Goal: Information Seeking & Learning: Learn about a topic

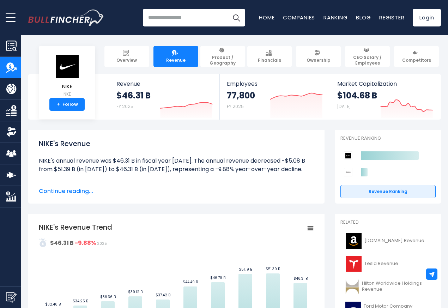
click at [211, 192] on span "Continue reading..." at bounding box center [176, 191] width 275 height 8
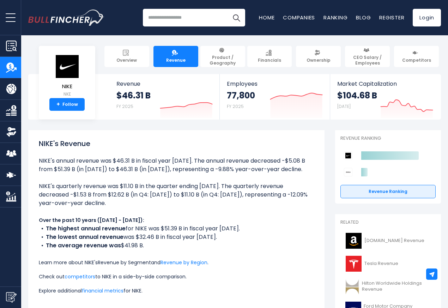
click at [146, 264] on link "Revenue by Segment" at bounding box center [124, 262] width 53 height 7
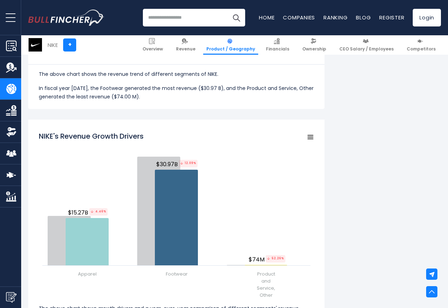
scroll to position [804, 0]
